Goal: Complete application form

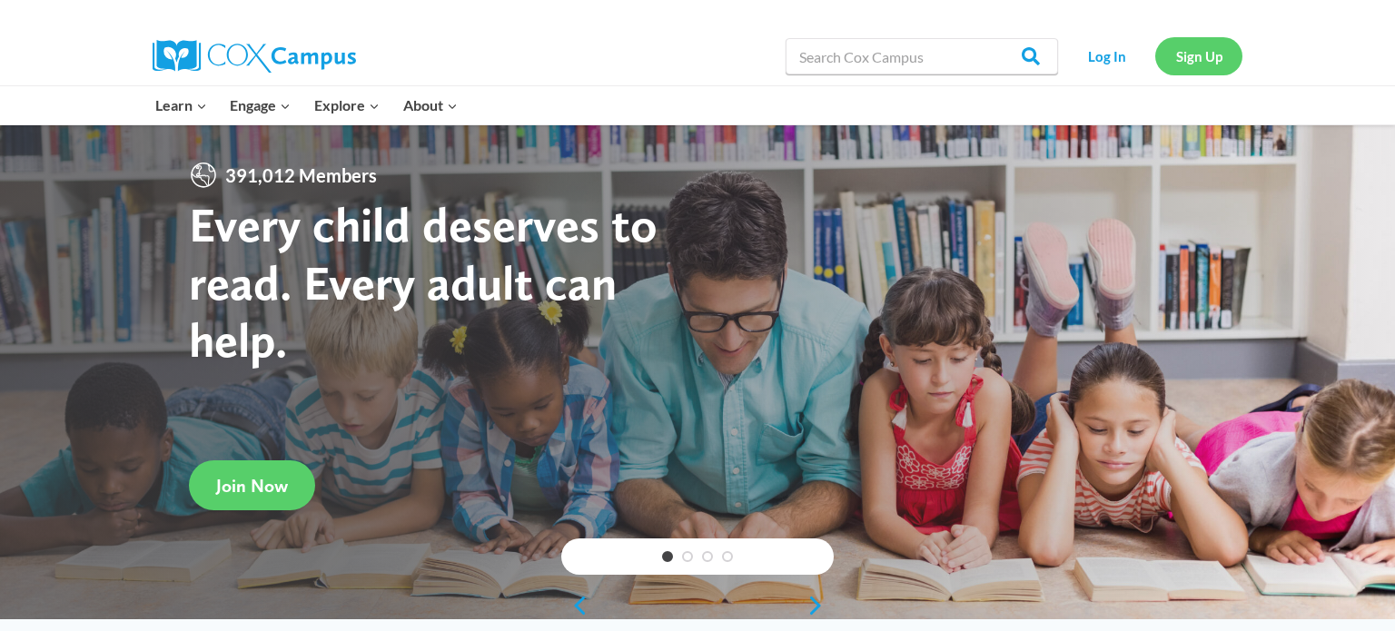
click at [1208, 56] on link "Sign Up" at bounding box center [1198, 55] width 87 height 37
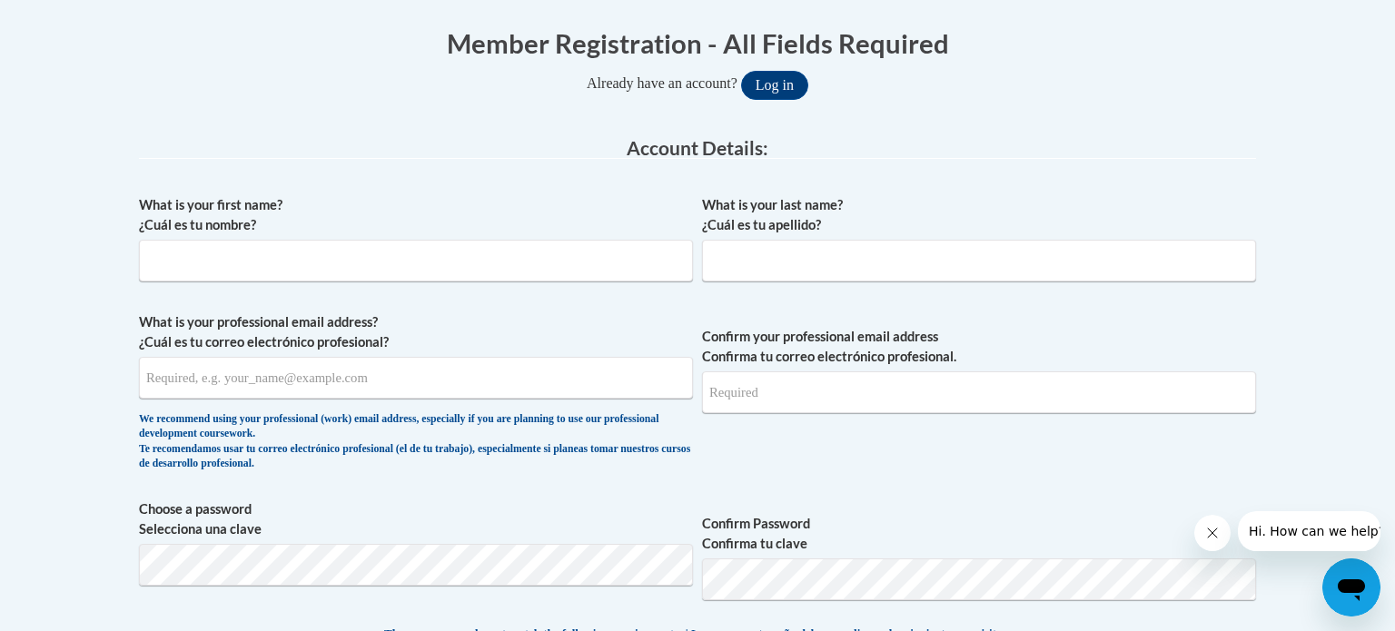
scroll to position [363, 0]
click at [615, 258] on input "What is your first name? ¿Cuál es tu nombre?" at bounding box center [416, 260] width 554 height 42
type input "Julie"
click at [813, 252] on input "What is your last name? ¿Cuál es tu apellido?" at bounding box center [979, 260] width 554 height 42
type input "Wilke"
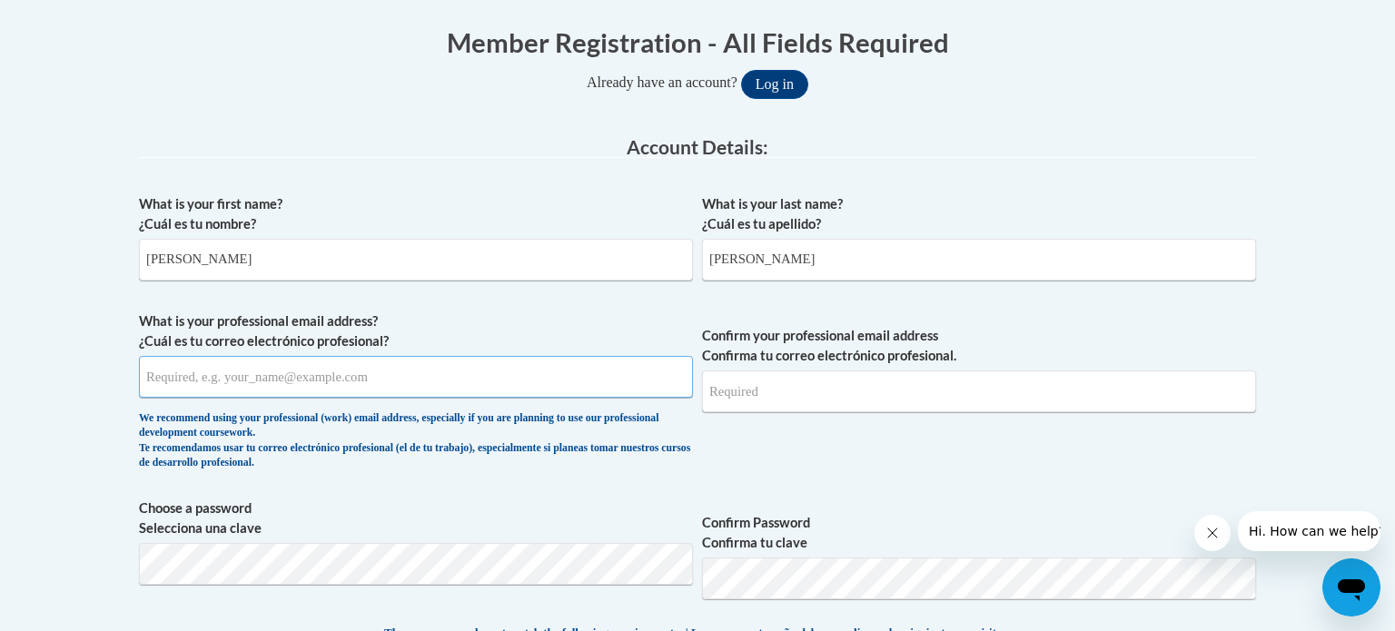
click at [438, 380] on input "What is your professional email address? ¿Cuál es tu correo electrónico profesi…" at bounding box center [416, 377] width 554 height 42
type input "jwilke@sasd.net"
click at [762, 384] on input "Confirm your professional email address Confirma tu correo electrónico profesio…" at bounding box center [979, 391] width 554 height 42
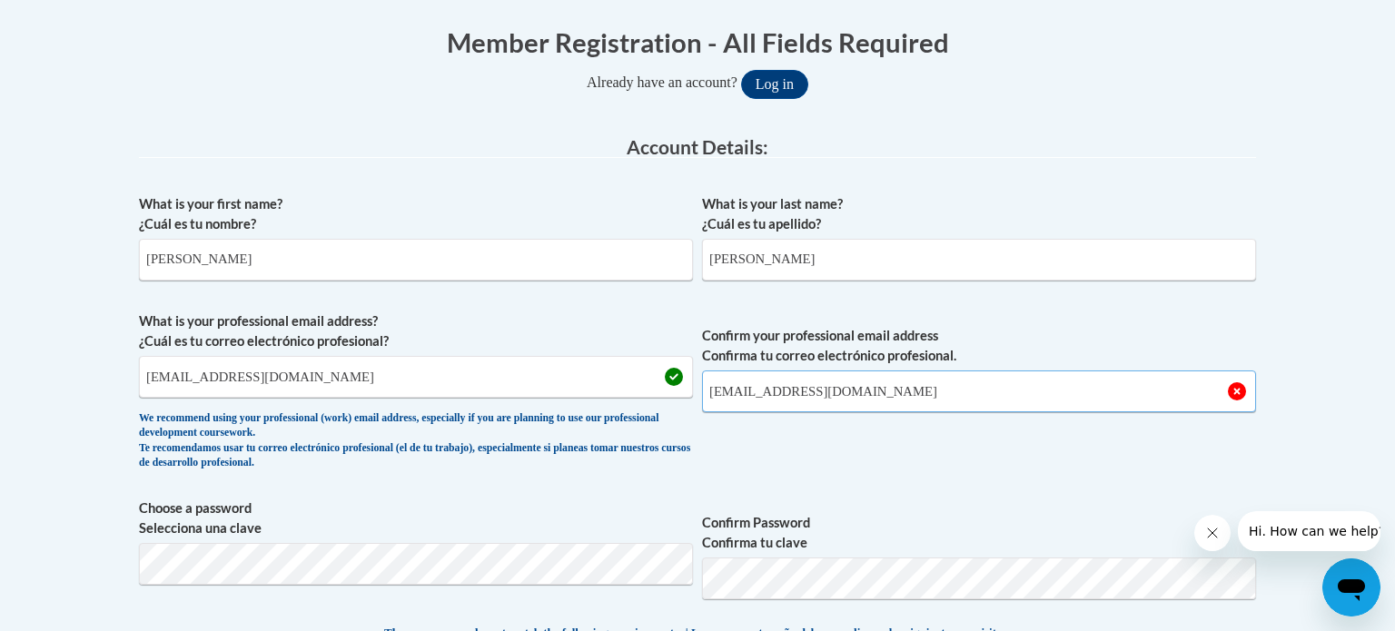
type input "jwilke@sasd.net"
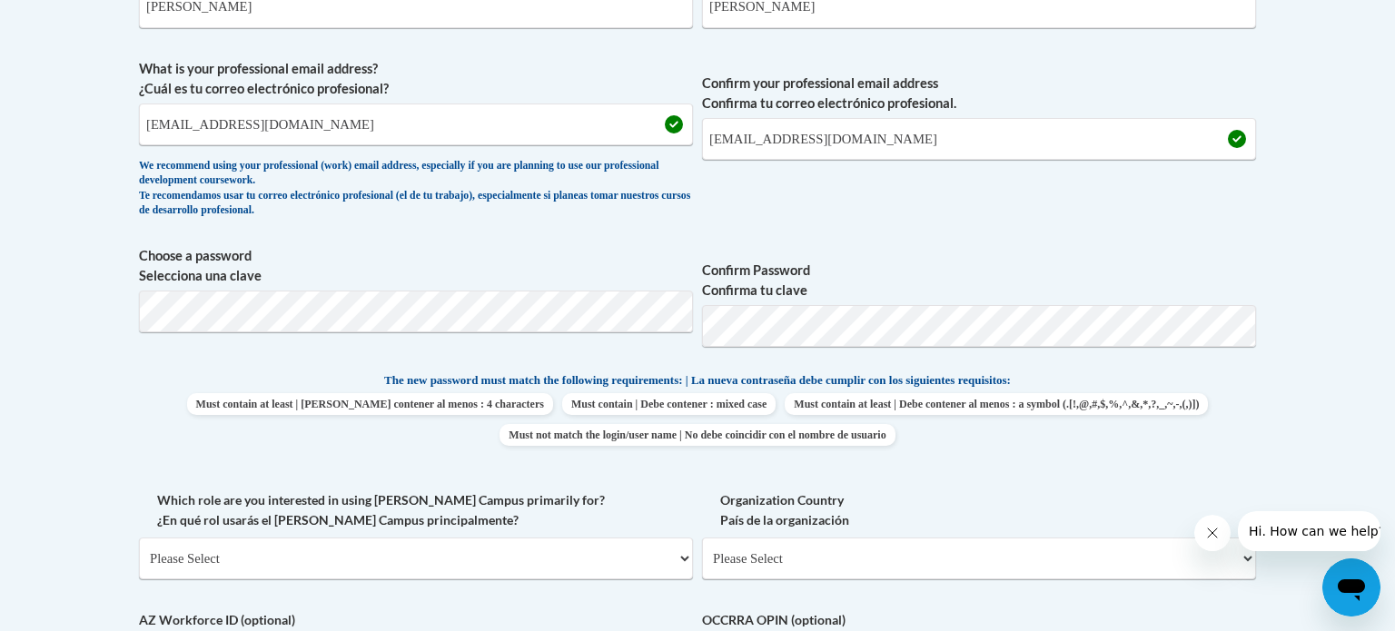
scroll to position [617, 0]
click at [1122, 382] on p "The new password must match the following requirements: | La nueva contraseña d…" at bounding box center [697, 380] width 1117 height 23
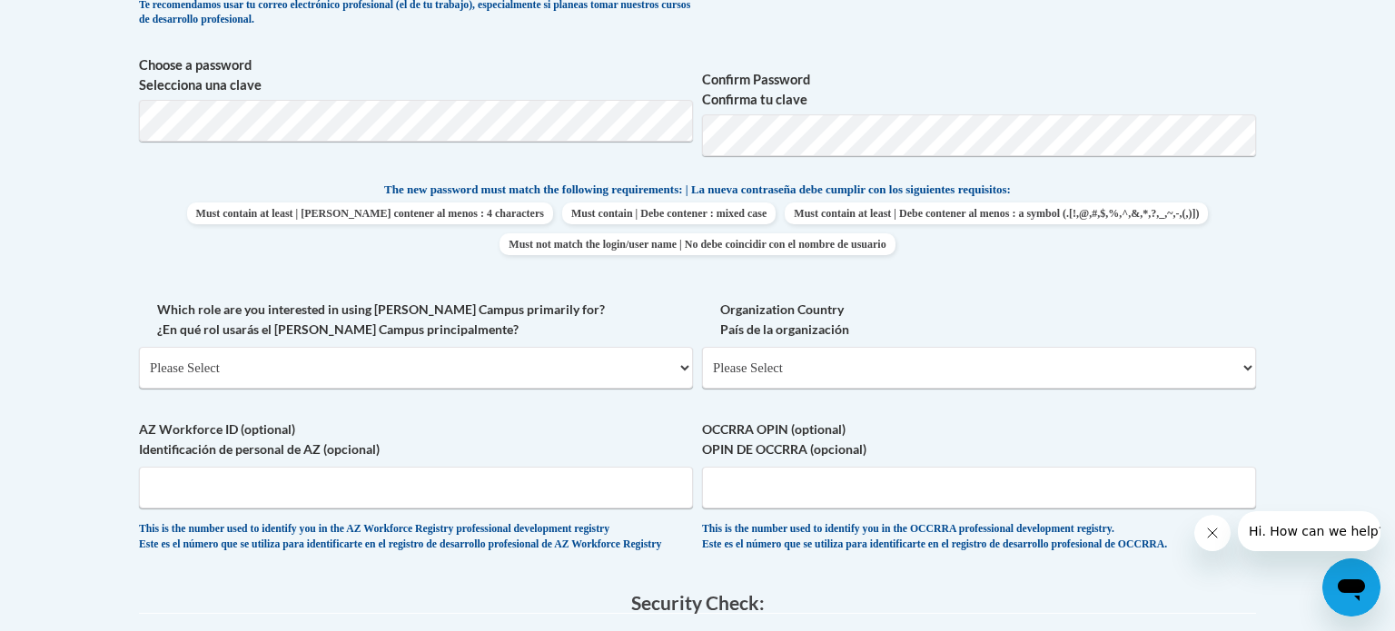
scroll to position [908, 0]
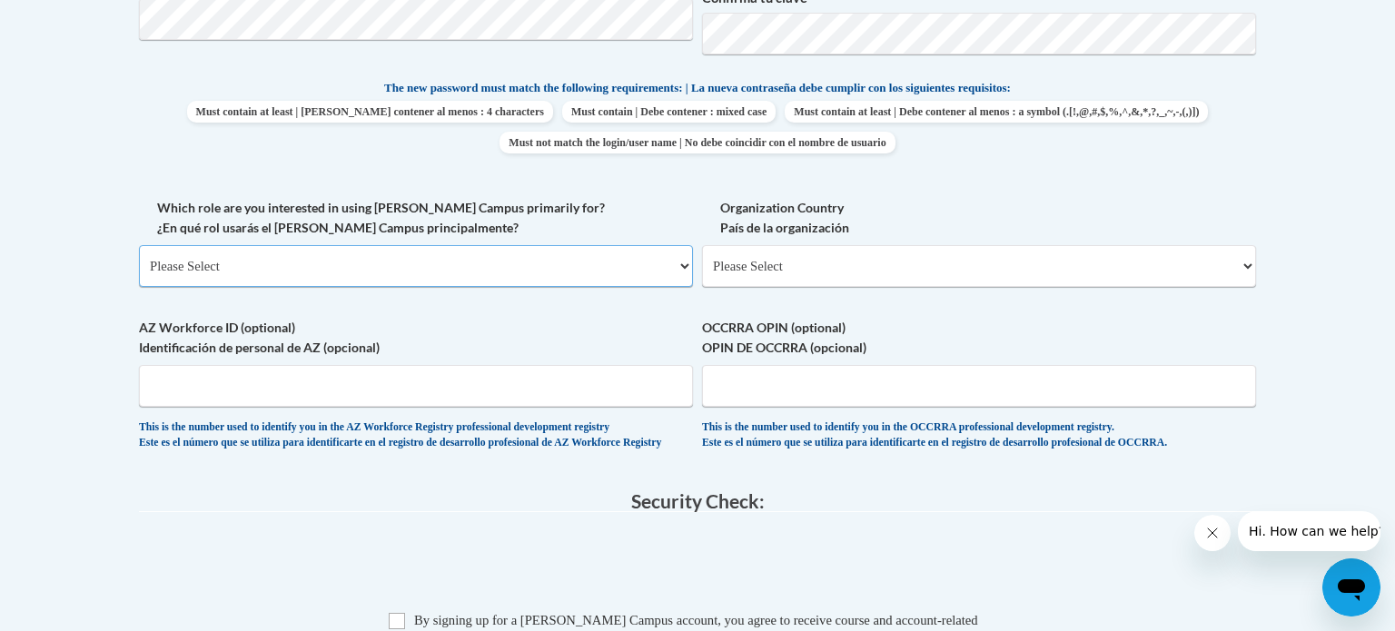
click at [330, 272] on select "Please Select College/University | Colegio/Universidad Community/Nonprofit Part…" at bounding box center [416, 266] width 554 height 42
select select "fbf2d438-af2f-41f8-98f1-81c410e29de3"
click at [139, 245] on select "Please Select College/University | Colegio/Universidad Community/Nonprofit Part…" at bounding box center [416, 266] width 554 height 42
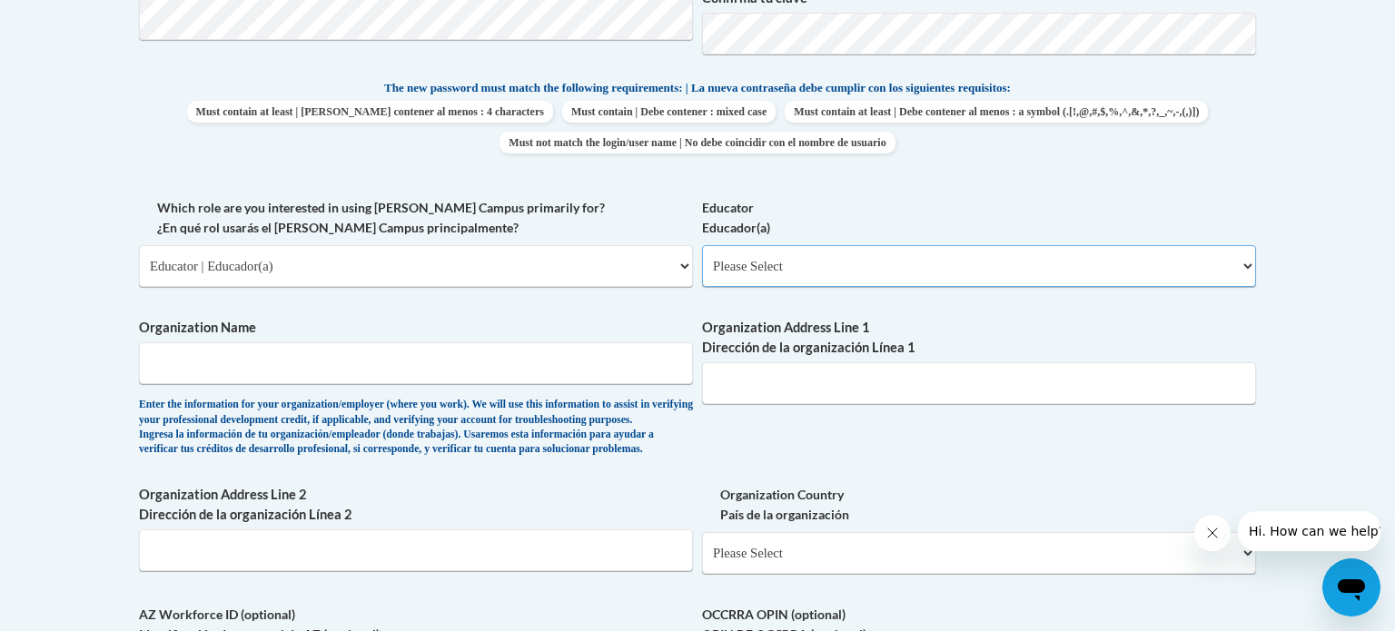
click at [845, 258] on select "Please Select Early Learning/Daycare Teacher/Family Home Care Provider | Maestr…" at bounding box center [979, 266] width 554 height 42
select select "8e40623d-54d0-45cd-9f92-5df65cd3f8cf"
click at [702, 245] on select "Please Select Early Learning/Daycare Teacher/Family Home Care Provider | Maestr…" at bounding box center [979, 266] width 554 height 42
click at [409, 371] on input "Organization Name" at bounding box center [416, 363] width 554 height 42
type input "Sheboygan Area School District"
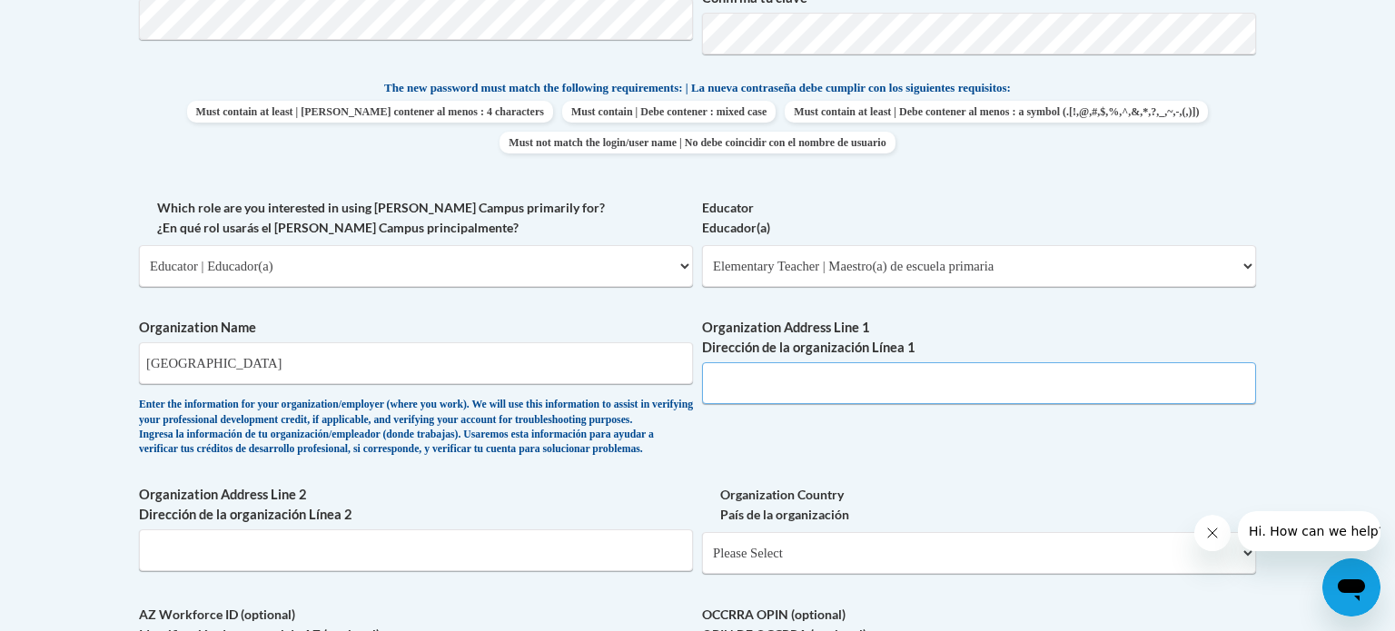
click at [812, 375] on input "Organization Address Line 1 Dirección de la organización Línea 1" at bounding box center [979, 383] width 554 height 42
type input "3330 Stahl Rd Sheboygan Wisconsin 53081"
click at [1358, 291] on body "This site uses cookies to help improve your learning experience. By continuing …" at bounding box center [697, 343] width 1395 height 2503
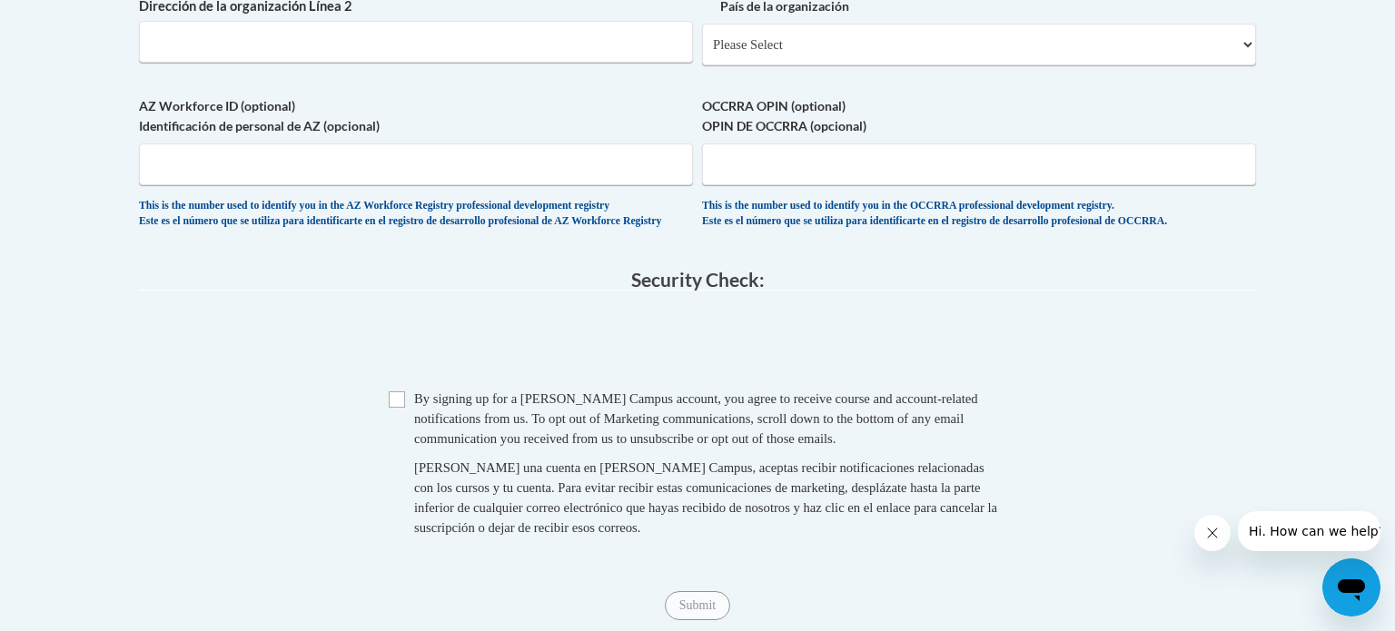
scroll to position [1453, 0]
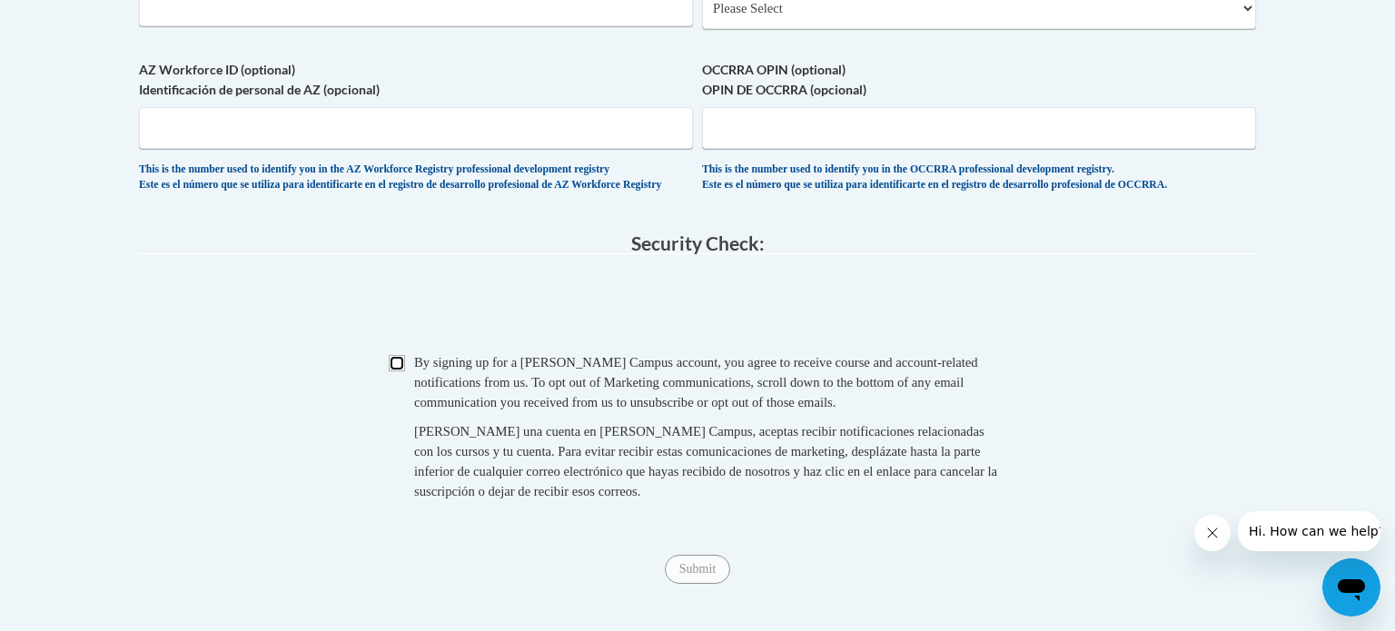
click at [403, 371] on input "Checkbox" at bounding box center [397, 363] width 16 height 16
checkbox input "true"
click at [706, 584] on input "Submit" at bounding box center [697, 569] width 65 height 29
click at [1172, 24] on select "Please Select United States | Estados Unidos Outside of the United States | Fue…" at bounding box center [979, 8] width 554 height 42
select select "ad49bcad-a171-4b2e-b99c-48b446064914"
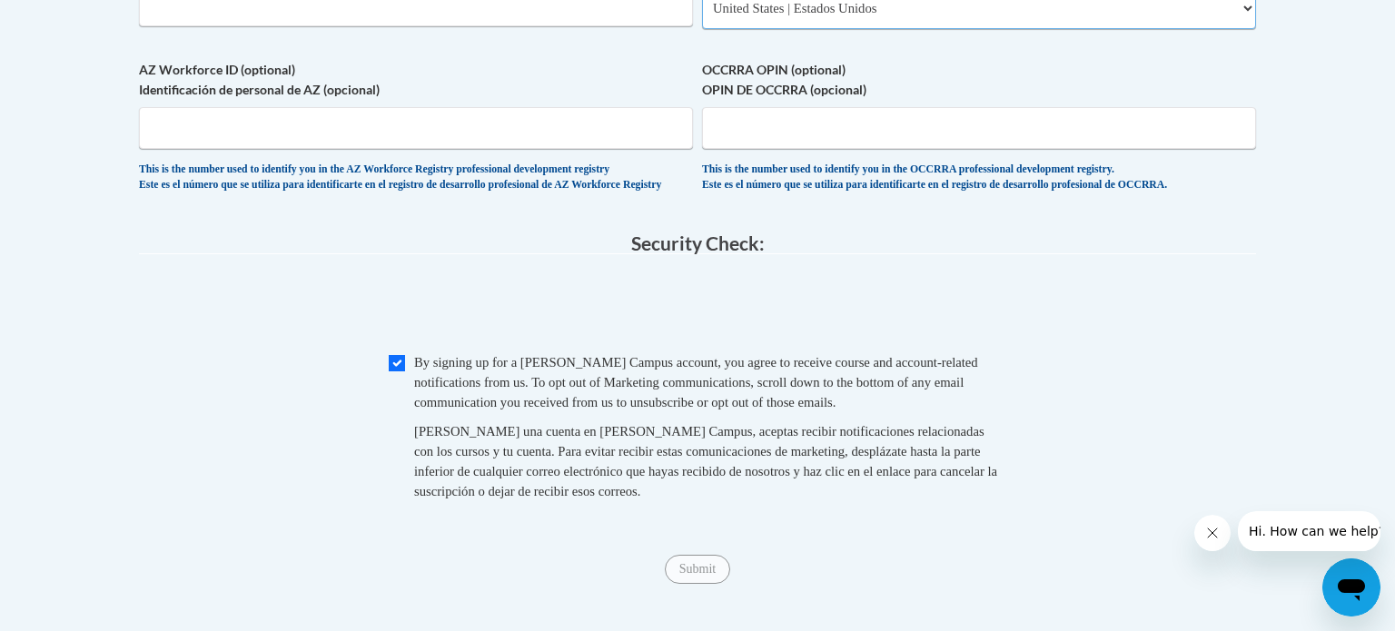
click at [702, 16] on select "Please Select United States | Estados Unidos Outside of the United States | Fue…" at bounding box center [979, 8] width 554 height 42
select select
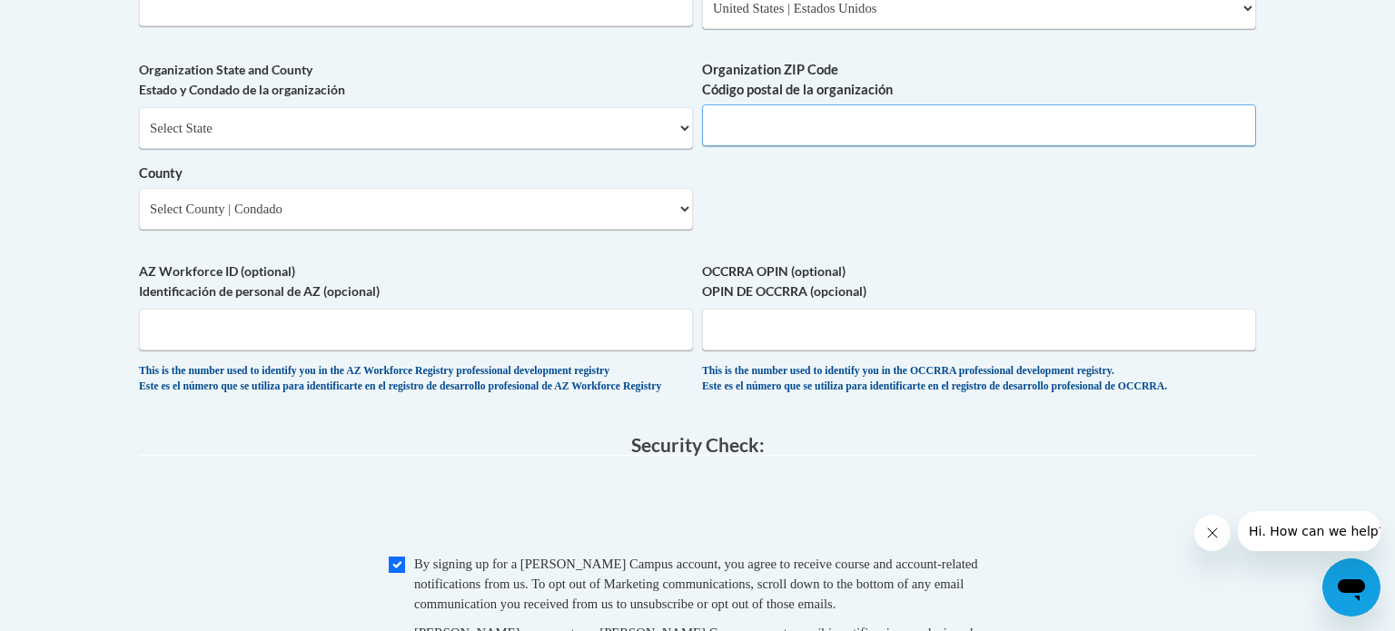
click at [852, 146] on input "Organization ZIP Code Código postal de la organización" at bounding box center [979, 125] width 554 height 42
type input "53081"
select select "Wisconsin"
click at [413, 230] on select "Select County Adams Ashland Barron Bayfield Brown Buffalo Burnett Calumet Chipp…" at bounding box center [416, 209] width 554 height 42
select select "Sheboygan"
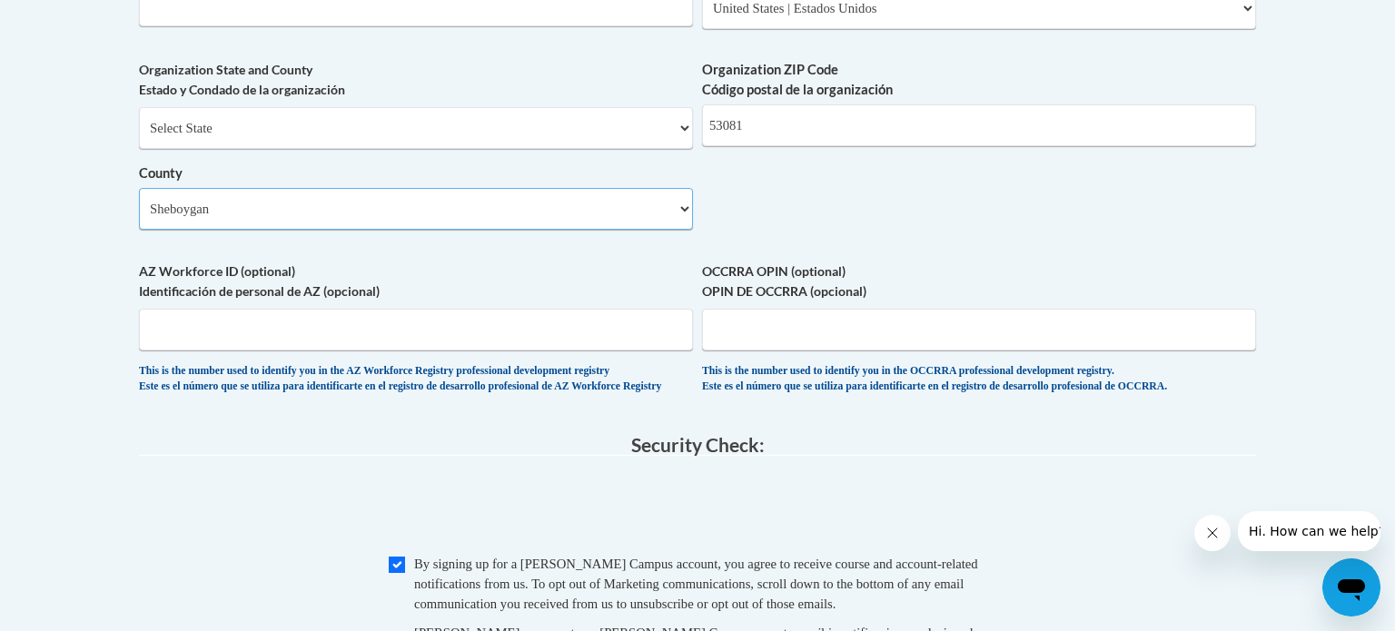
click at [139, 218] on select "Select County Adams Ashland Barron Bayfield Brown Buffalo Burnett Calumet Chipp…" at bounding box center [416, 209] width 554 height 42
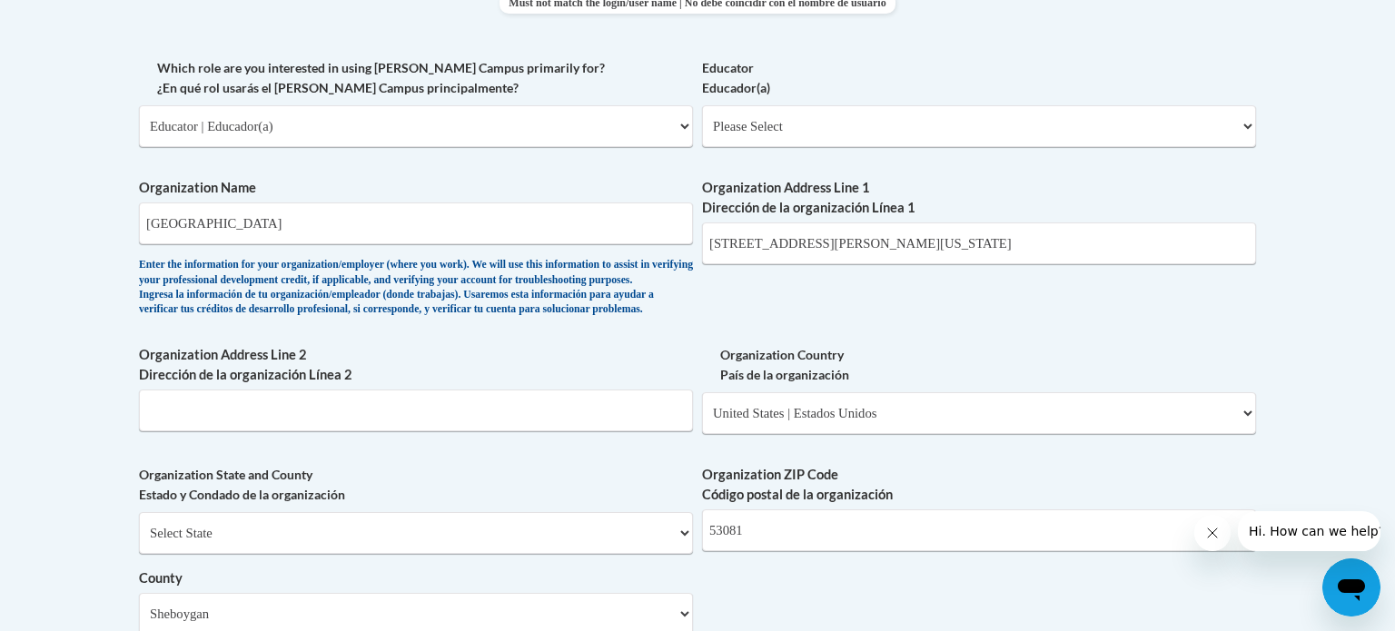
scroll to position [1053, 0]
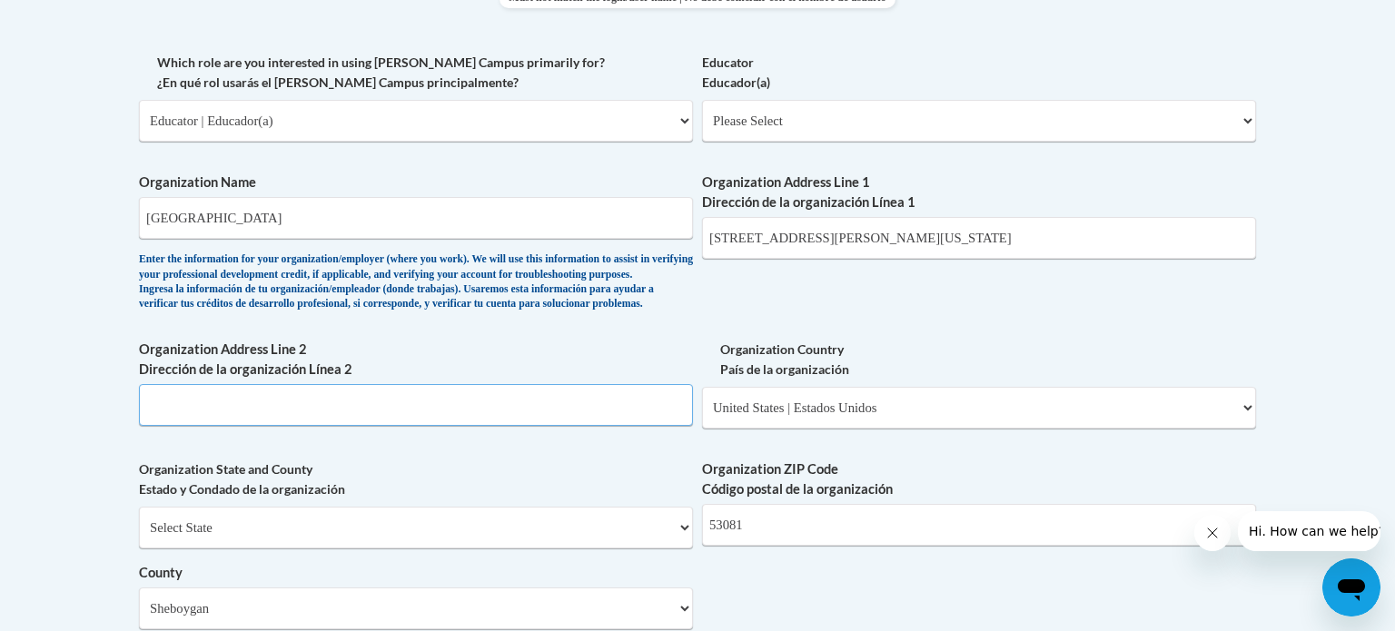
click at [431, 426] on input "Organization Address Line 2 Dirección de la organización Línea 2" at bounding box center [416, 405] width 554 height 42
click at [965, 230] on input "3330 Stahl Rd Sheboygan Wisconsin 53081" at bounding box center [979, 238] width 554 height 42
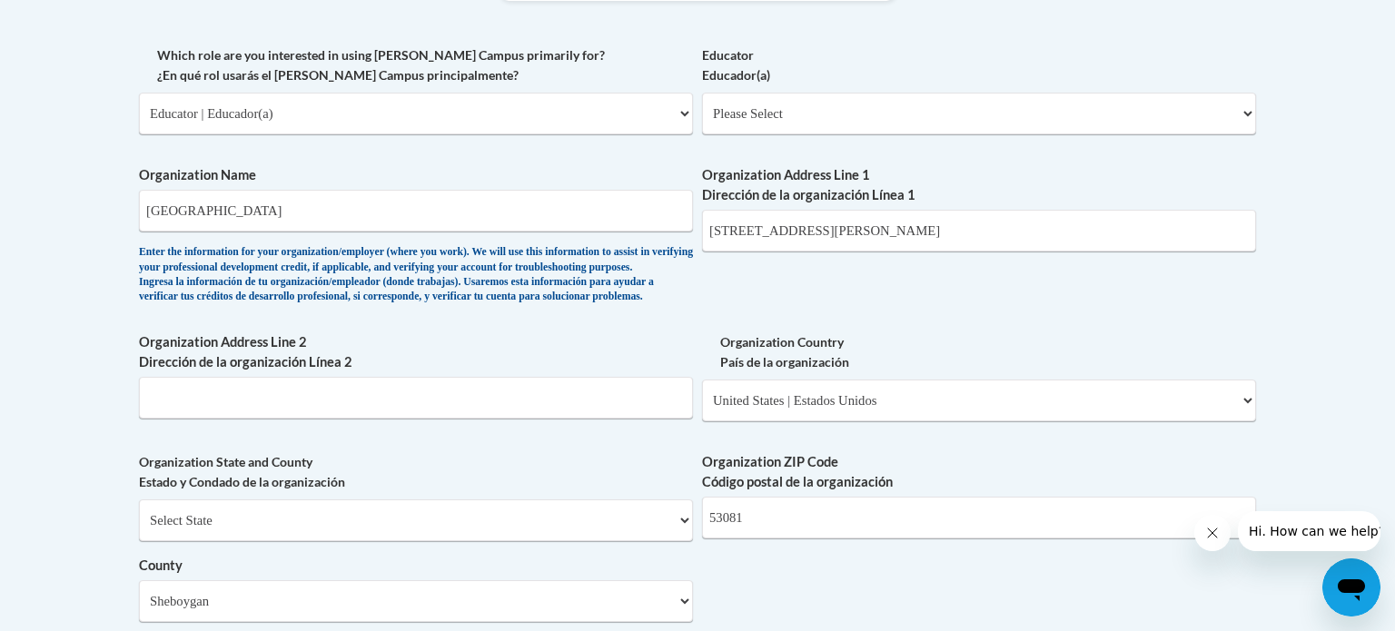
scroll to position [1043, 0]
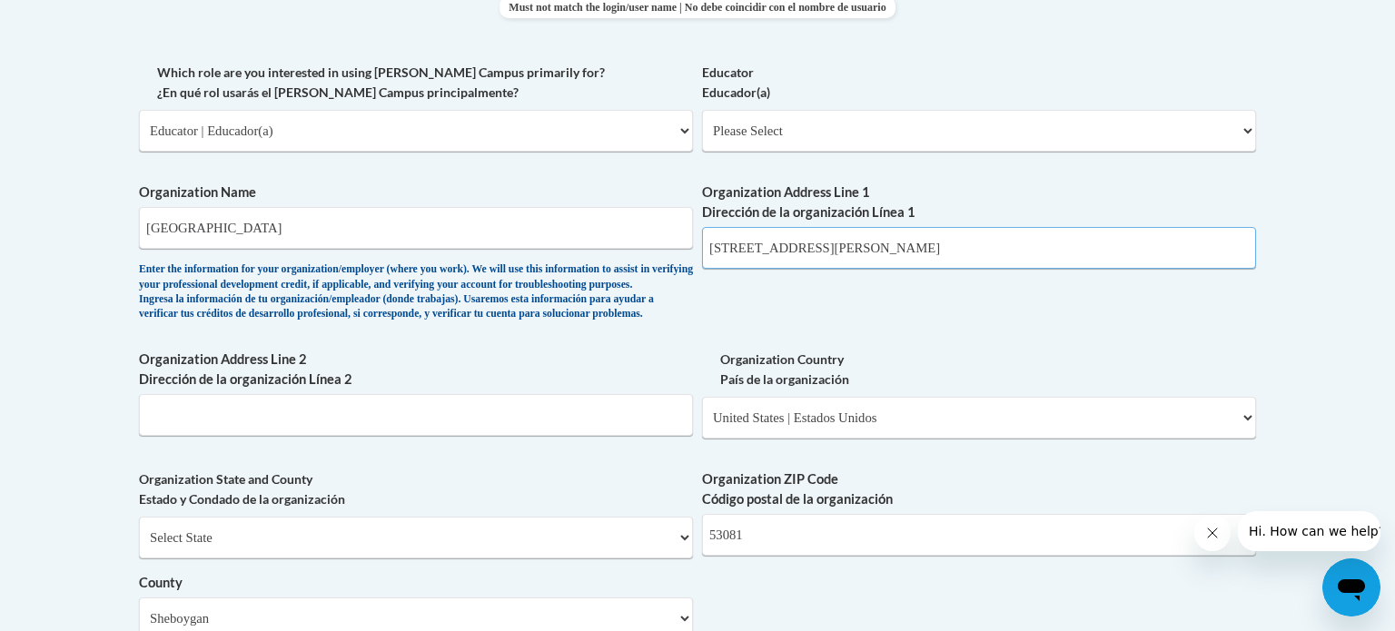
click at [899, 251] on input "3330 Stahl Rd" at bounding box center [979, 248] width 554 height 42
click at [892, 252] on input "3330 Stahl Rd" at bounding box center [979, 248] width 554 height 42
click at [878, 251] on input "3330 Stahl Rd" at bounding box center [979, 248] width 554 height 42
click at [860, 261] on input "3330 Stahl Rd" at bounding box center [979, 248] width 554 height 42
type input "3330 Stahl Rd"
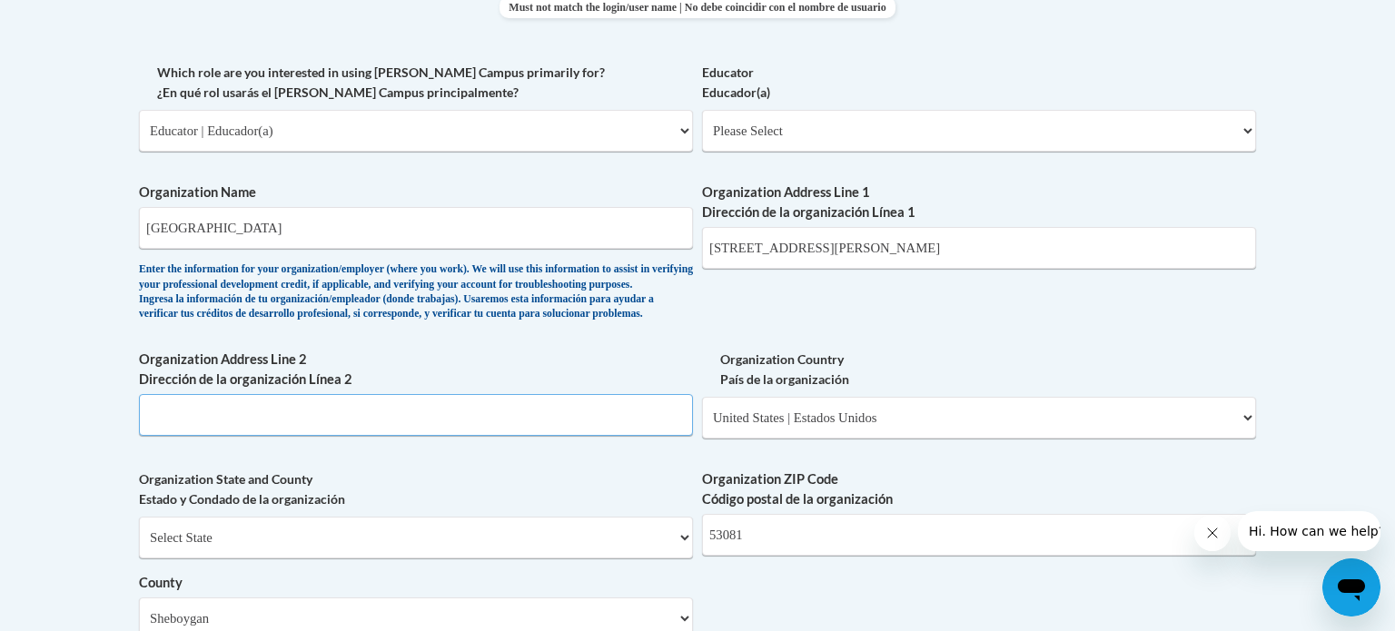
click at [350, 432] on input "Organization Address Line 2 Dirección de la organización Línea 2" at bounding box center [416, 415] width 554 height 42
type input "Sheboygan"
click at [1328, 396] on body "This site uses cookies to help improve your learning experience. By continuing …" at bounding box center [697, 309] width 1395 height 2705
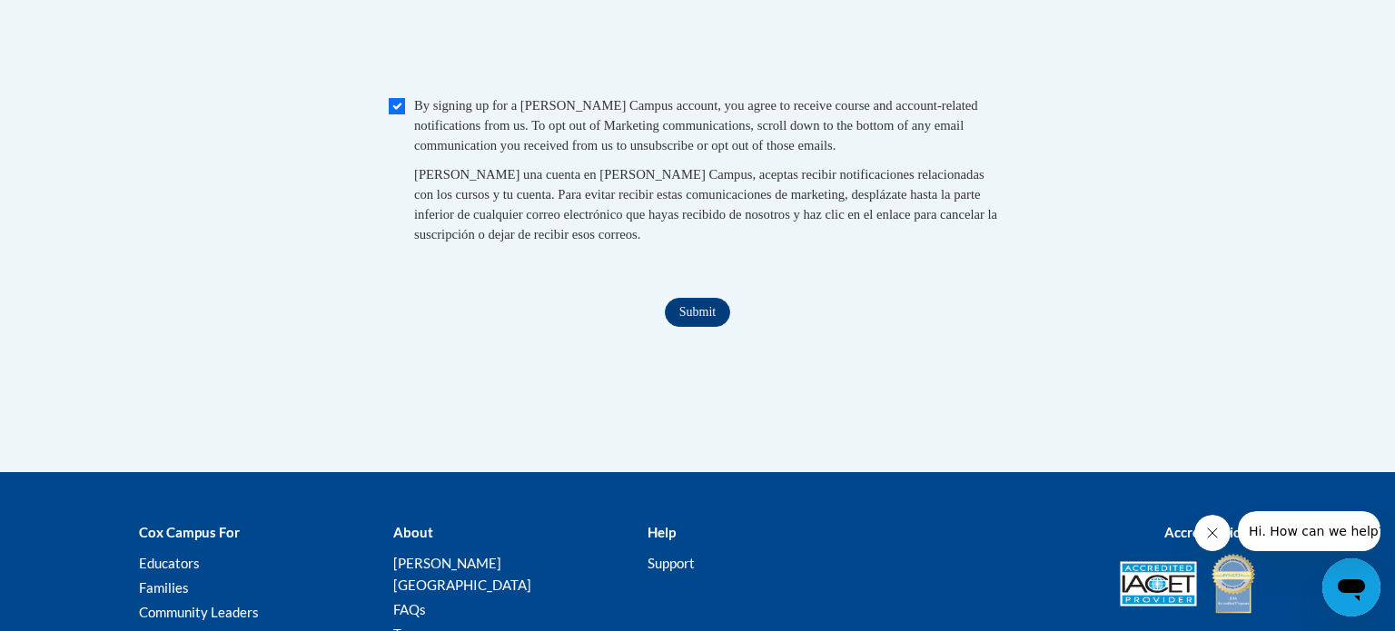
scroll to position [1915, 0]
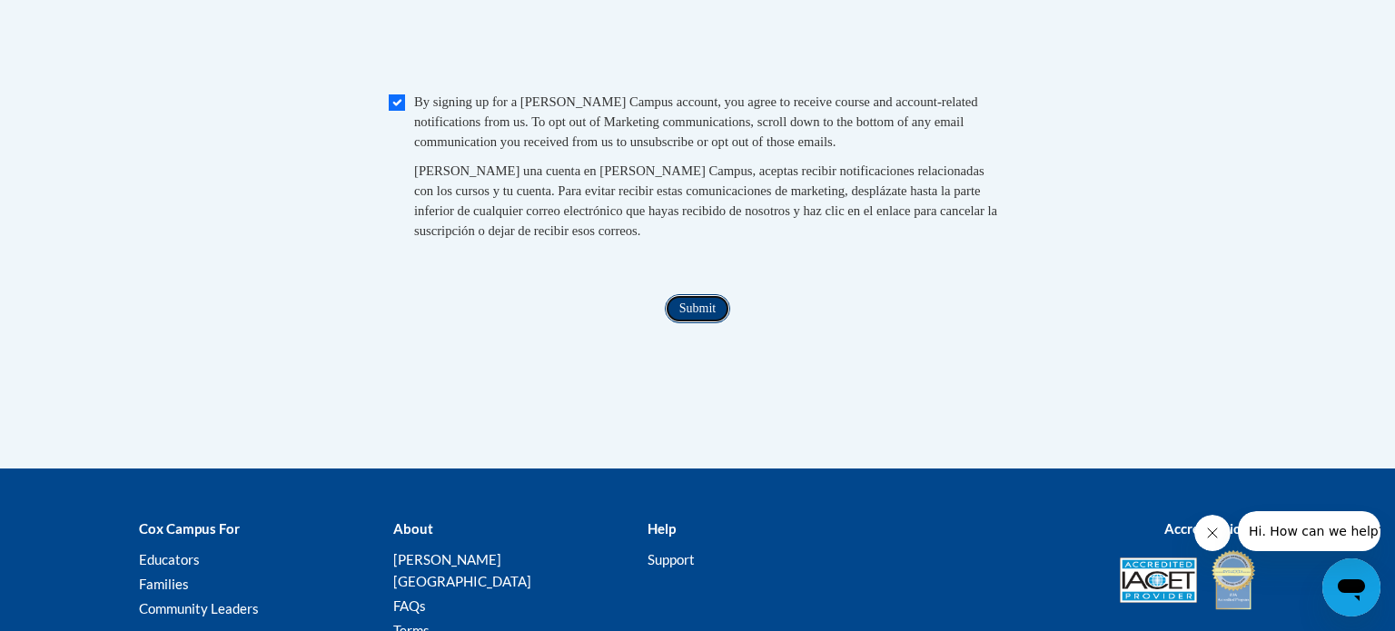
click at [715, 323] on input "Submit" at bounding box center [697, 308] width 65 height 29
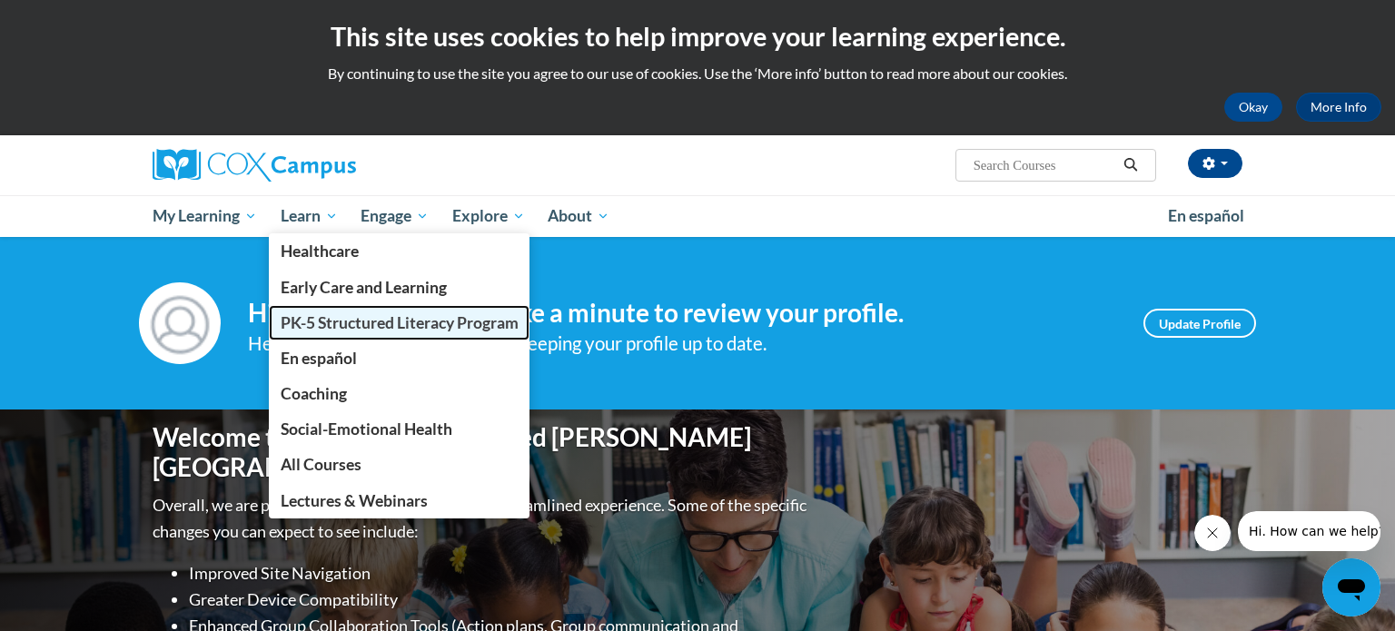
click at [338, 313] on span "PK-5 Structured Literacy Program" at bounding box center [400, 322] width 238 height 19
